Goal: Task Accomplishment & Management: Use online tool/utility

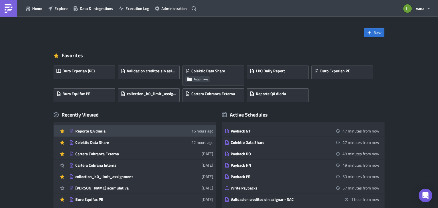
click at [105, 134] on link "Reporte QA diaria 16 hours ago" at bounding box center [141, 130] width 144 height 11
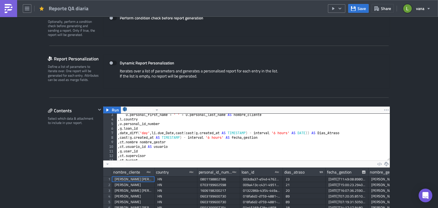
scroll to position [11, 0]
click at [234, 136] on div "u . personal_first_name + ' ' + u . personal_last_name AS nombre_cliente , [PER…" at bounding box center [257, 138] width 281 height 52
click at [324, 131] on div "u . personal_first_name + ' ' + u . personal_last_name AS nombre_cliente , [PER…" at bounding box center [257, 138] width 281 height 52
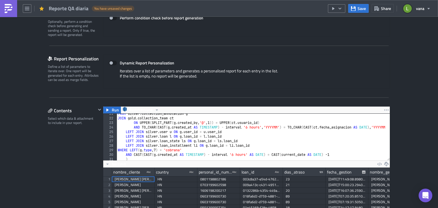
scroll to position [94, 0]
click at [262, 127] on div "FROM silver . collection_annotation g JOIN gold . collection_team ct ON UPPER (…" at bounding box center [257, 138] width 281 height 52
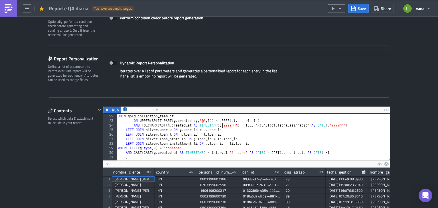
scroll to position [97, 0]
click at [249, 152] on div "JOIN gold . collection_team ct ON UPPER ( SPLIT_PART ( g . created_by , '@' , 1…" at bounding box center [251, 141] width 269 height 56
type textarea "AND CAST(CAST(g.created_at AS TIMESTAMP) AS DATE) = CAST(current_date AS DATE) …"
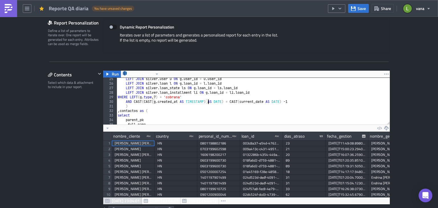
scroll to position [133, 0]
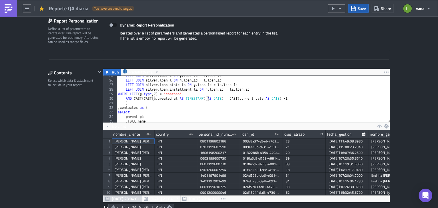
click at [362, 11] on span "Save" at bounding box center [362, 8] width 8 height 6
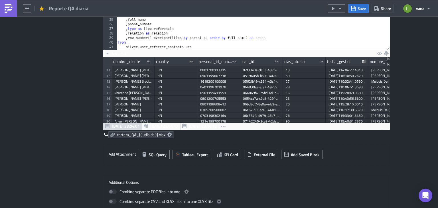
scroll to position [207, 0]
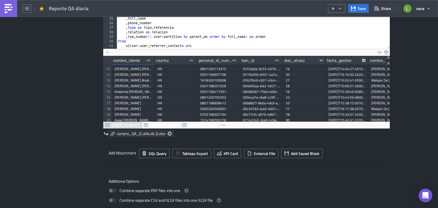
click at [169, 133] on icon at bounding box center [169, 133] width 5 height 5
click at [65, 100] on div "Contents Select which data & attachment to include in your report." at bounding box center [72, 104] width 48 height 218
